Goal: Check status: Check status

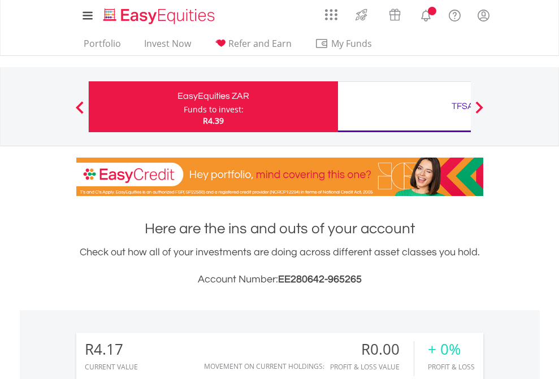
scroll to position [109, 177]
click at [184, 107] on div "Funds to invest:" at bounding box center [214, 109] width 60 height 11
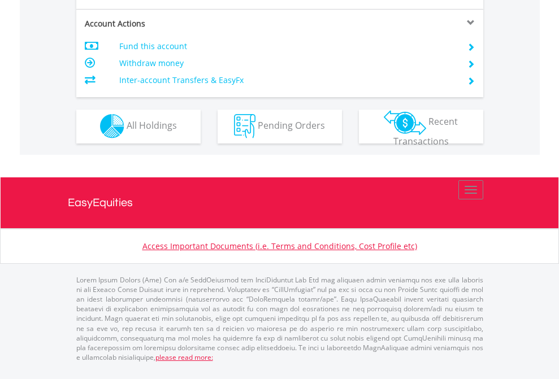
scroll to position [1057, 0]
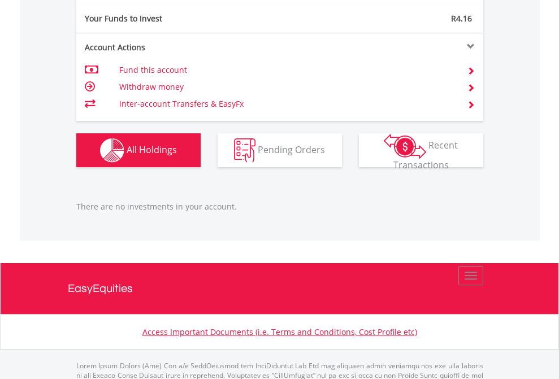
scroll to position [1123, 0]
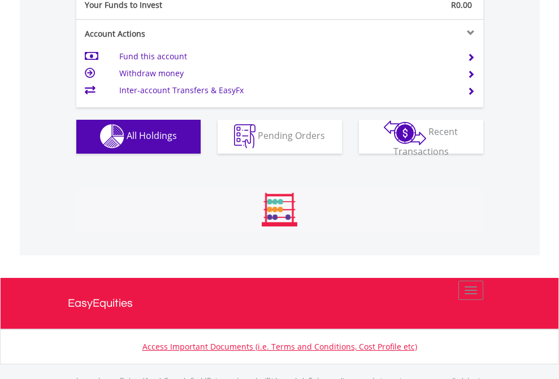
scroll to position [1119, 0]
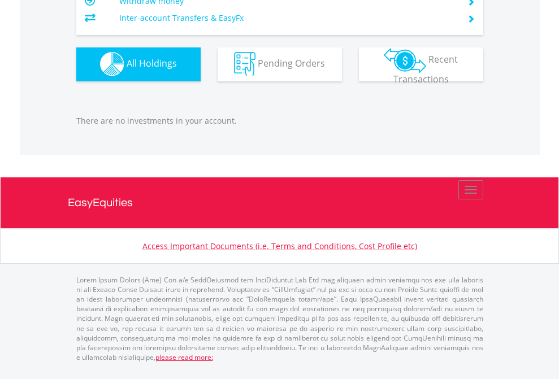
scroll to position [109, 177]
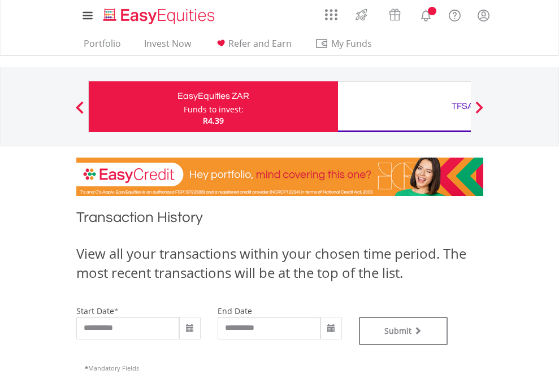
type input "**********"
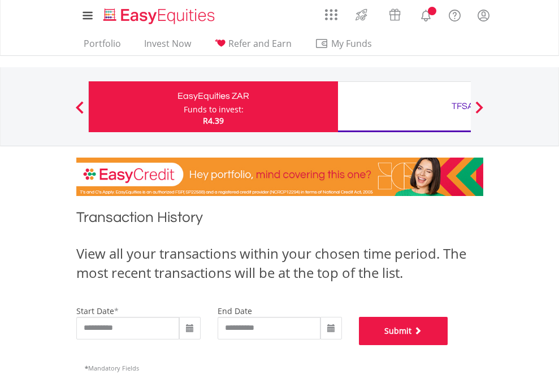
click at [448, 345] on button "Submit" at bounding box center [403, 331] width 89 height 28
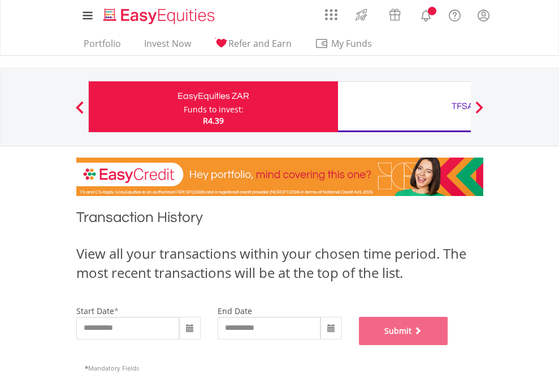
scroll to position [458, 0]
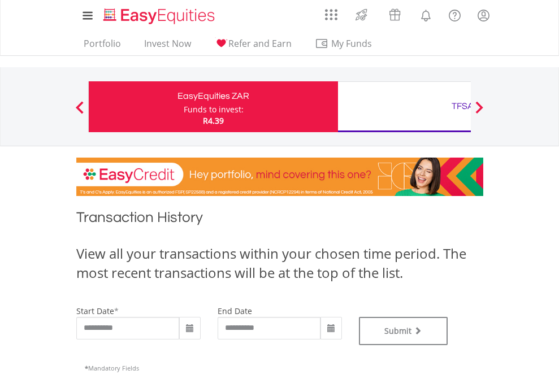
click at [404, 107] on div "TFSA" at bounding box center [463, 106] width 236 height 16
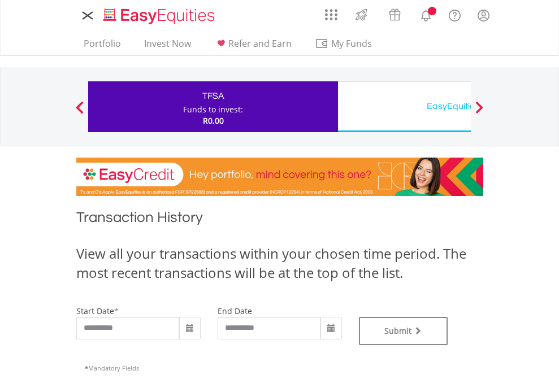
type input "**********"
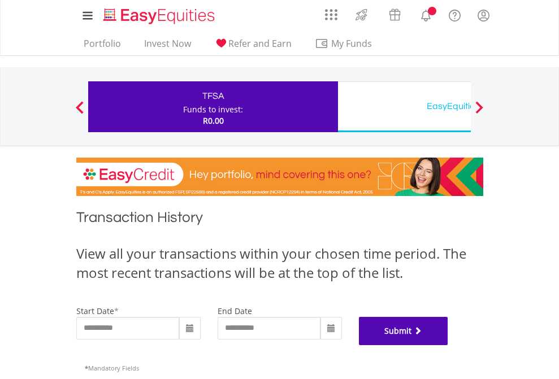
click at [448, 345] on button "Submit" at bounding box center [403, 331] width 89 height 28
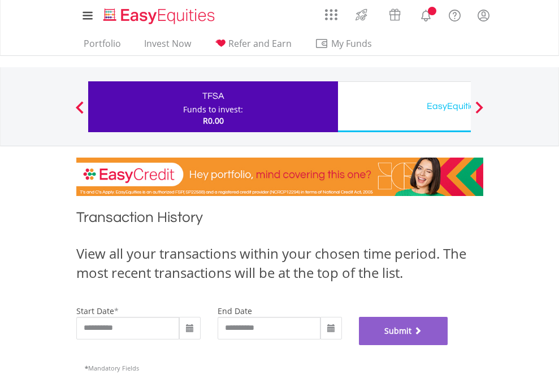
scroll to position [458, 0]
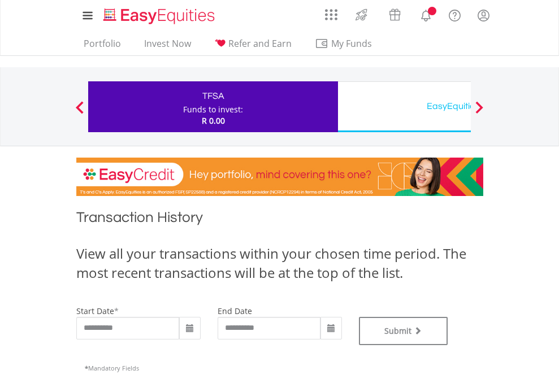
click at [404, 107] on div "EasyEquities USD" at bounding box center [463, 106] width 236 height 16
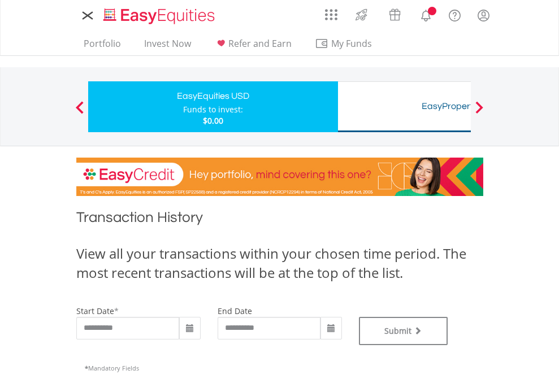
type input "**********"
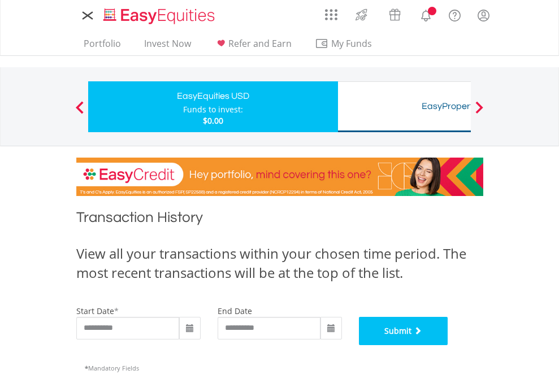
click at [448, 345] on button "Submit" at bounding box center [403, 331] width 89 height 28
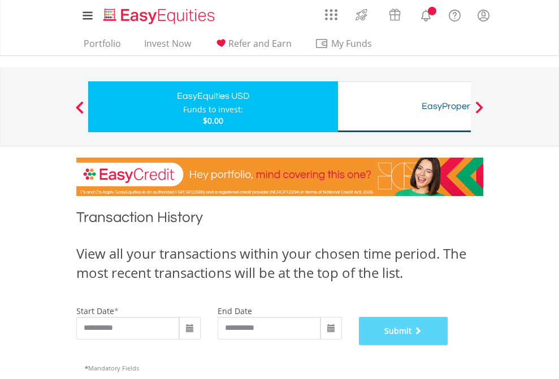
scroll to position [458, 0]
